Goal: Information Seeking & Learning: Learn about a topic

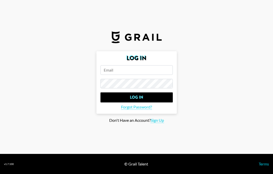
click at [114, 70] on input "email" at bounding box center [137, 70] width 72 height 10
type input "[EMAIL_ADDRESS][DOMAIN_NAME]"
click at [101, 93] on input "Log In" at bounding box center [137, 98] width 72 height 10
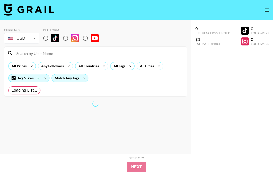
radio input "true"
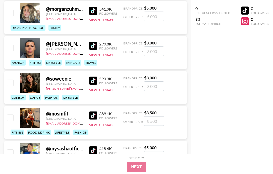
scroll to position [591, 0]
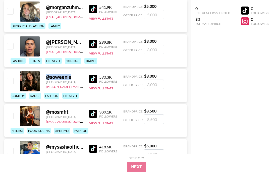
drag, startPoint x: 73, startPoint y: 76, endPoint x: 44, endPoint y: 78, distance: 29.0
click at [43, 76] on div "@ soweenie [GEOGRAPHIC_DATA] [PERSON_NAME][EMAIL_ADDRESS][PERSON_NAME][DOMAIN_N…" at bounding box center [95, 85] width 183 height 33
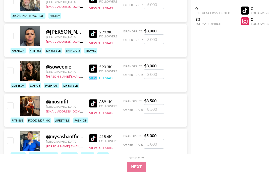
scroll to position [594, 0]
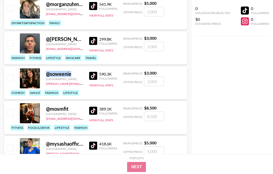
drag, startPoint x: 76, startPoint y: 74, endPoint x: 47, endPoint y: 74, distance: 28.9
click at [47, 74] on div "@ soweenie" at bounding box center [64, 74] width 37 height 6
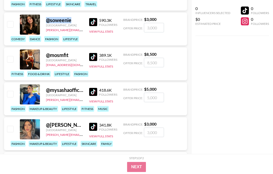
scroll to position [647, 0]
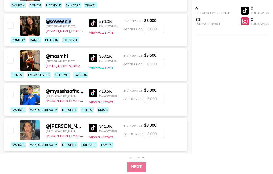
click at [101, 67] on button "View Full Stats" at bounding box center [101, 68] width 24 height 4
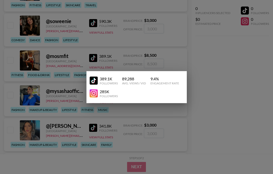
click at [203, 72] on div at bounding box center [136, 87] width 273 height 174
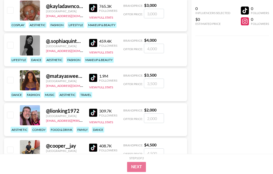
scroll to position [908, 0]
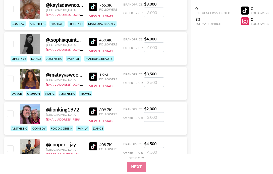
click at [74, 75] on div "@ matayasweeting" at bounding box center [64, 75] width 37 height 6
click at [95, 78] on img at bounding box center [93, 77] width 8 height 8
click at [155, 80] on input "number" at bounding box center [154, 82] width 20 height 10
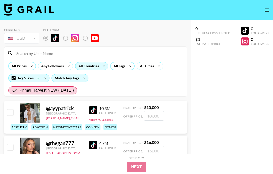
scroll to position [4, 0]
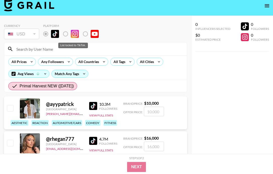
click at [67, 36] on label "List locked to TikTok." at bounding box center [69, 34] width 19 height 11
click at [65, 35] on label "List locked to TikTok." at bounding box center [69, 34] width 19 height 11
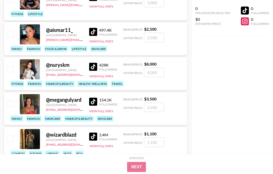
scroll to position [1286, 0]
